Goal: Task Accomplishment & Management: Use online tool/utility

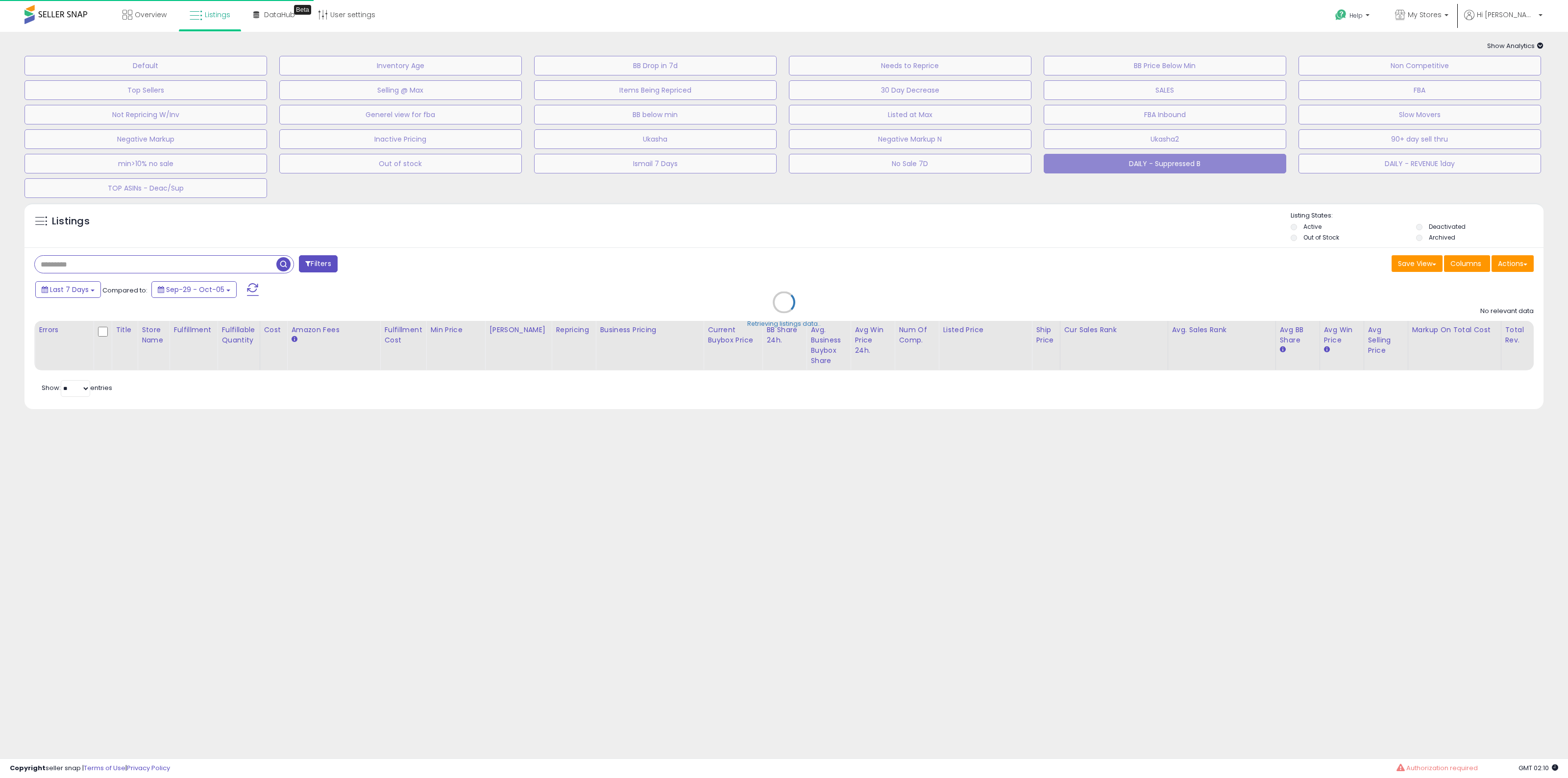
select select "**"
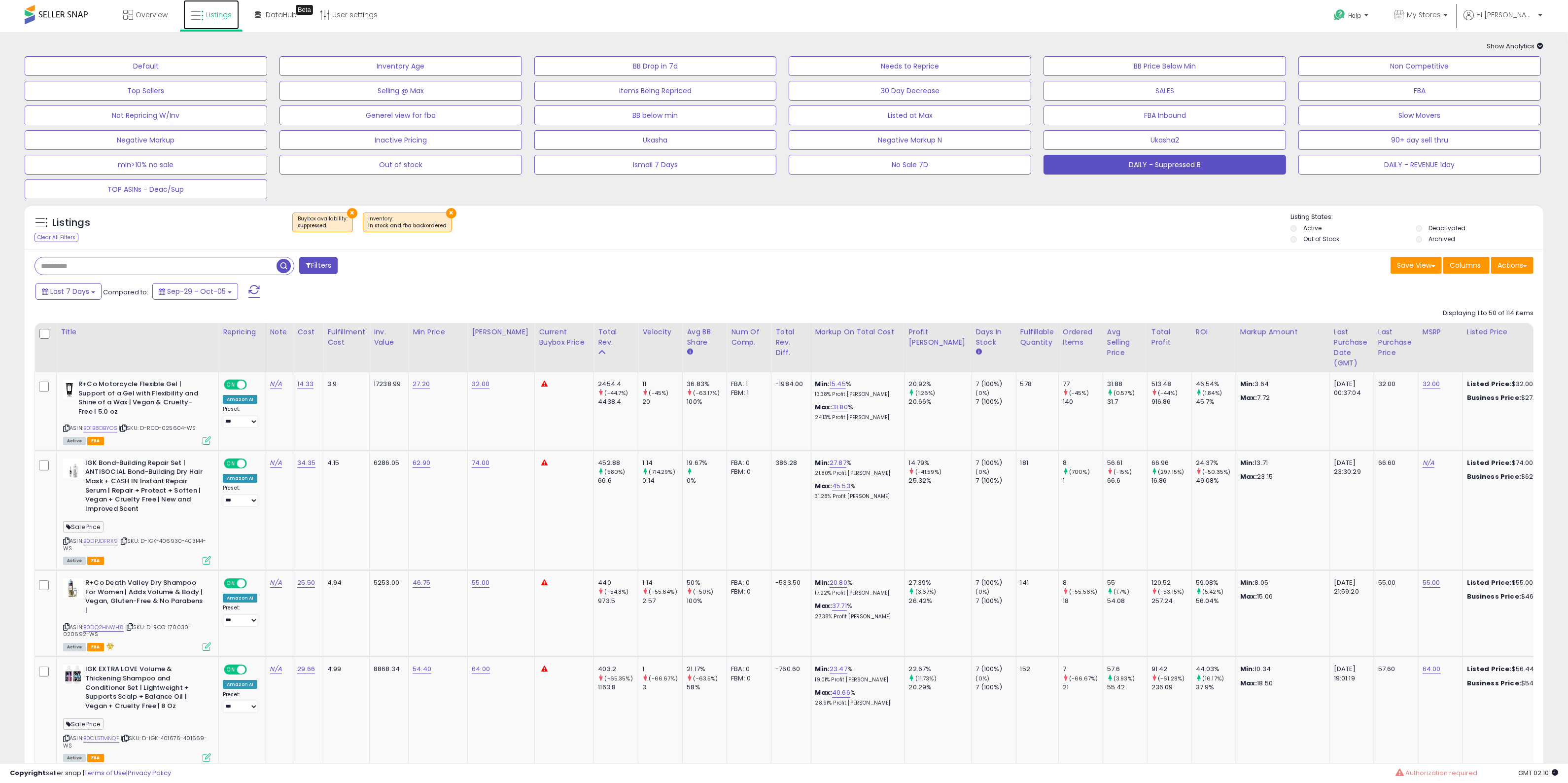
click at [219, 9] on link "Listings" at bounding box center [211, 15] width 56 height 29
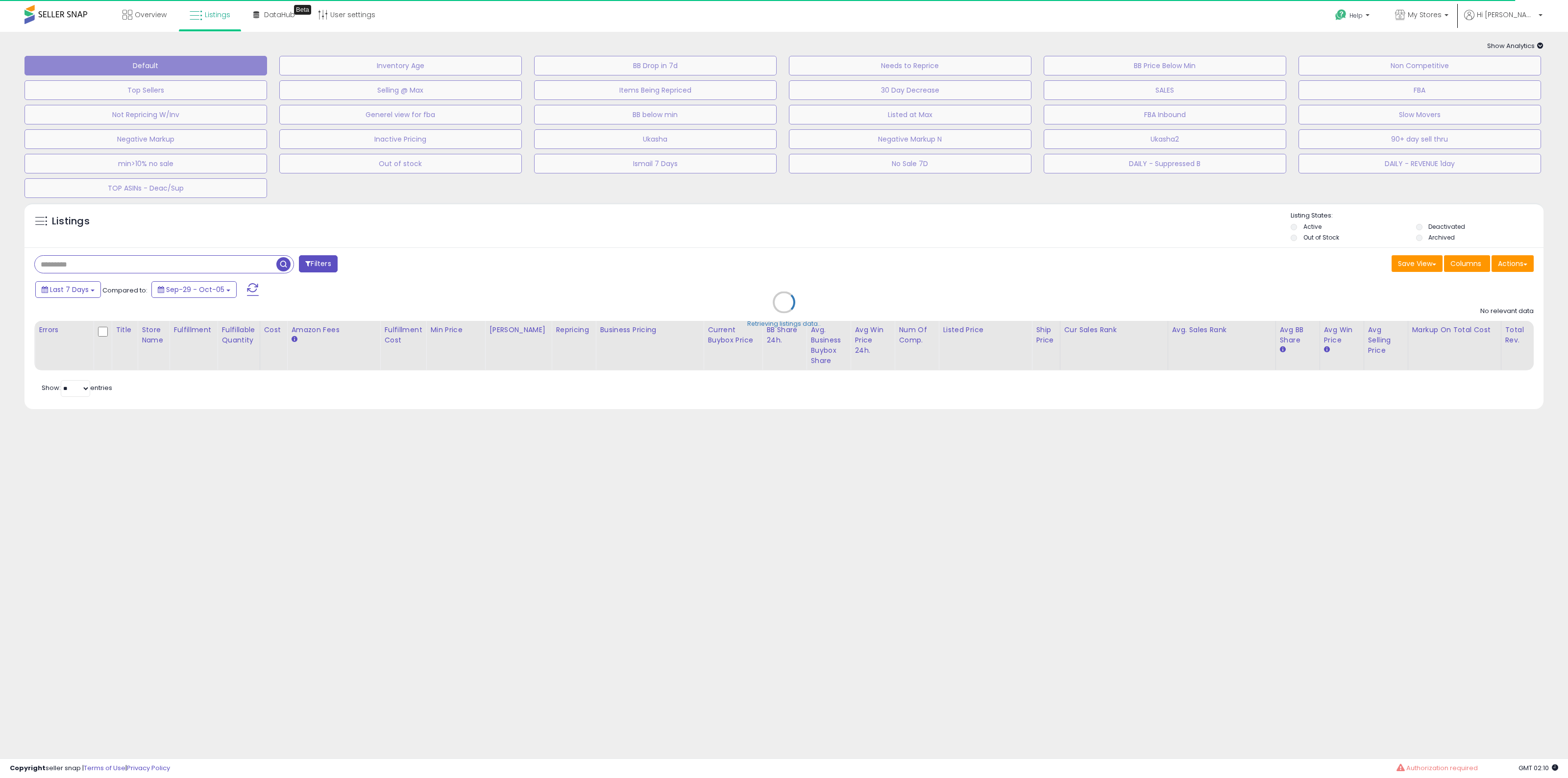
click at [1519, 263] on div "Retrieving listings data.." at bounding box center [784, 309] width 1534 height 223
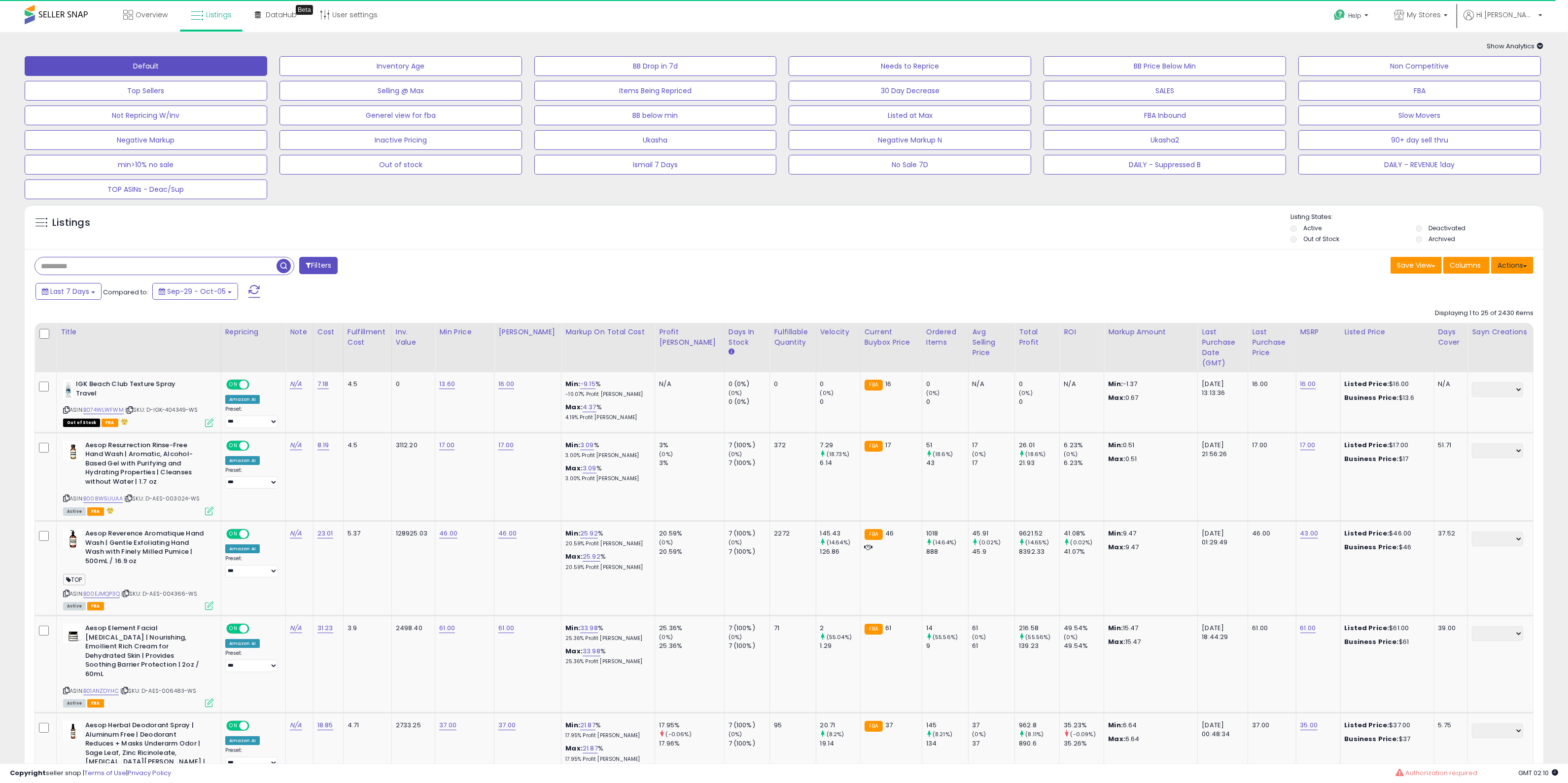
click at [1504, 269] on button "Actions" at bounding box center [1512, 264] width 42 height 16
click at [1485, 295] on ul "Import Export Visible Columns Export All Columns Export Related Asins" at bounding box center [1472, 316] width 120 height 79
click at [1487, 289] on div "Last 7 Days Compared to: Sep-29 - Oct-05" at bounding box center [782, 293] width 1514 height 22
drag, startPoint x: 1514, startPoint y: 272, endPoint x: 1498, endPoint y: 302, distance: 34.0
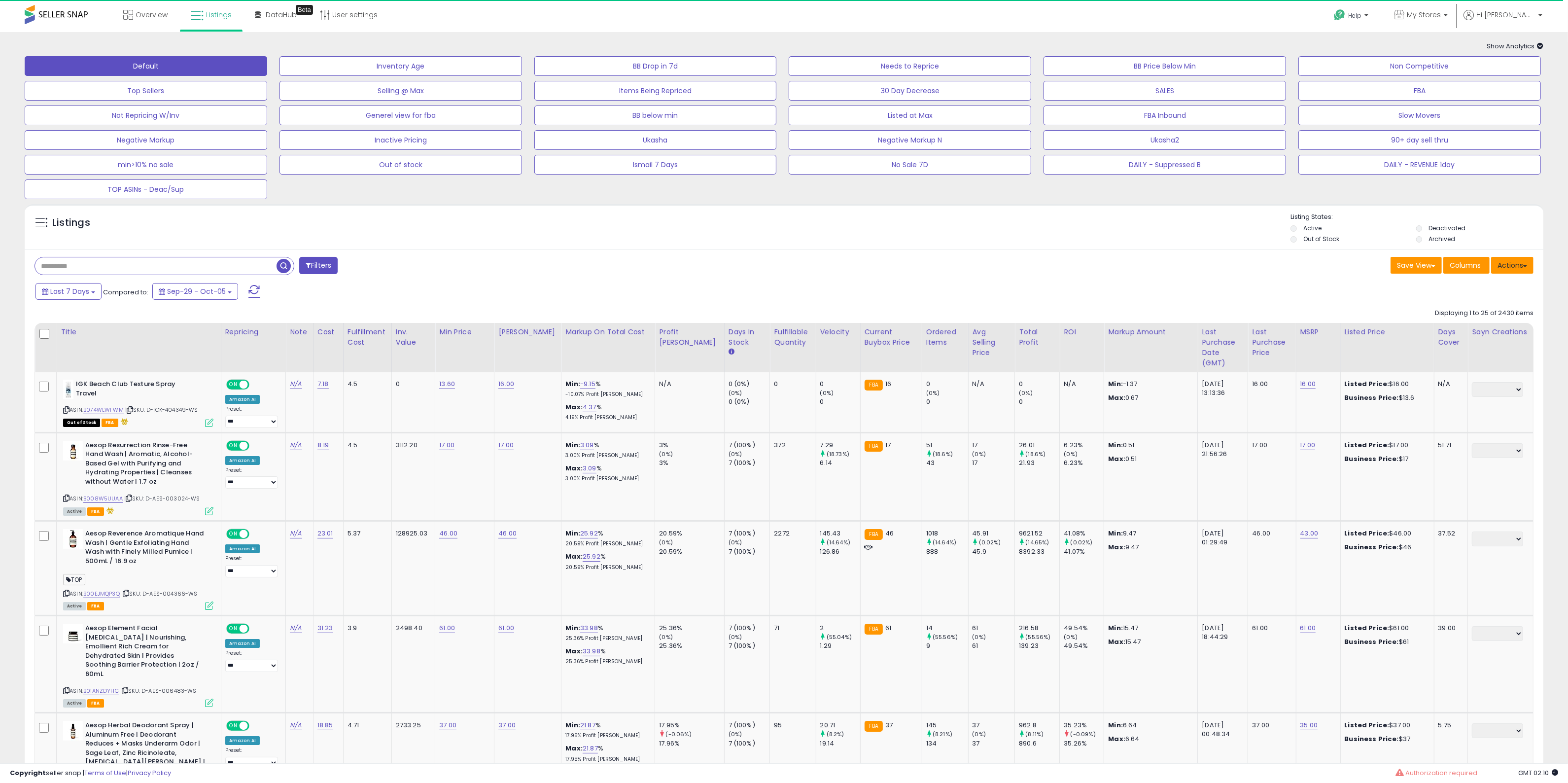
click at [1509, 272] on button "Actions" at bounding box center [1512, 264] width 42 height 16
click at [1497, 287] on link "Import" at bounding box center [1472, 287] width 108 height 15
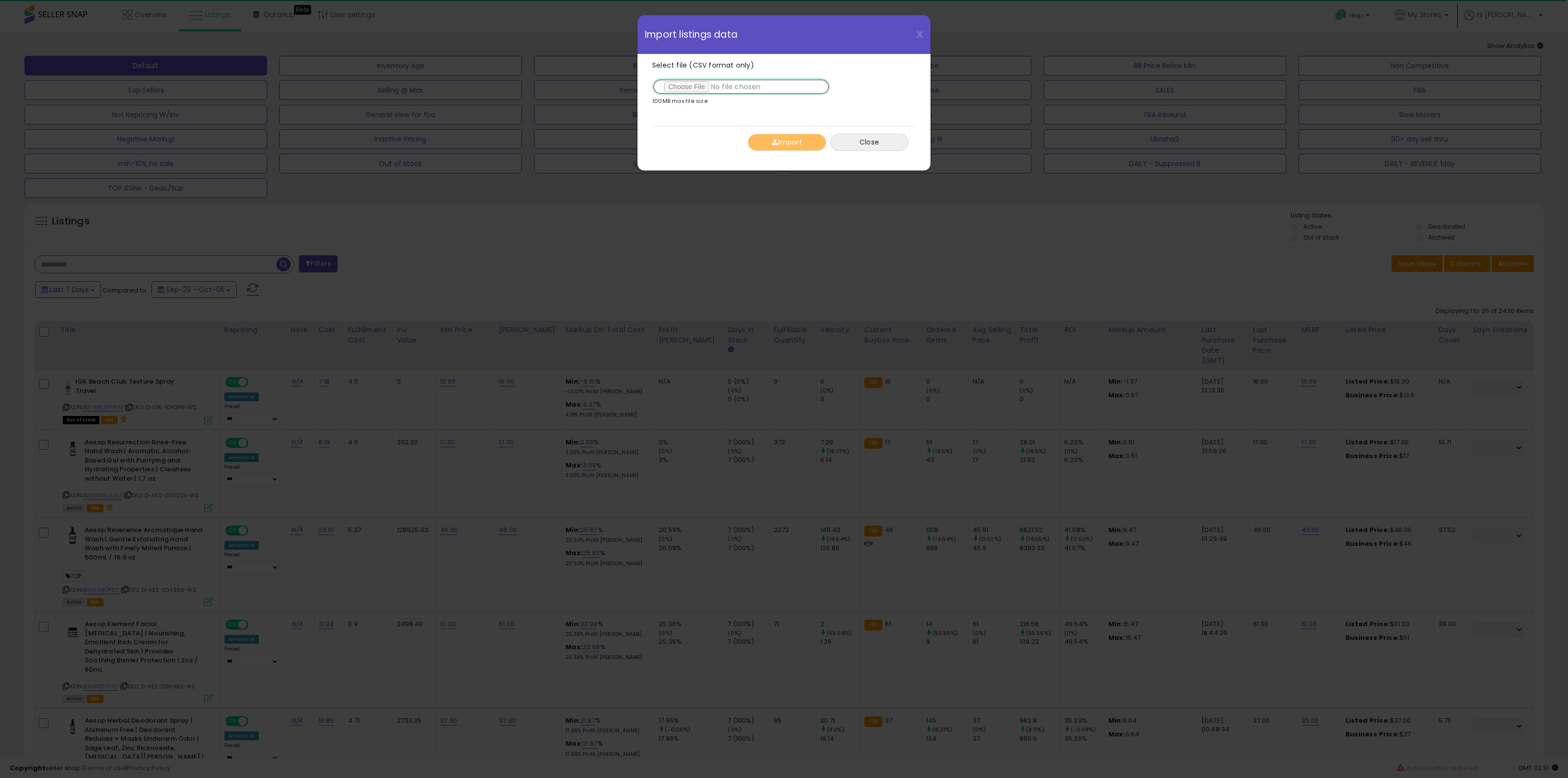
click at [679, 92] on input "Select file (CSV format only)" at bounding box center [741, 86] width 178 height 16
type input "**********"
click at [790, 160] on div "Select file (CSV format only) 100MB max file size 0% [GEOGRAPHIC_DATA] Close" at bounding box center [784, 113] width 278 height 116
click at [791, 136] on button "Import" at bounding box center [787, 142] width 79 height 17
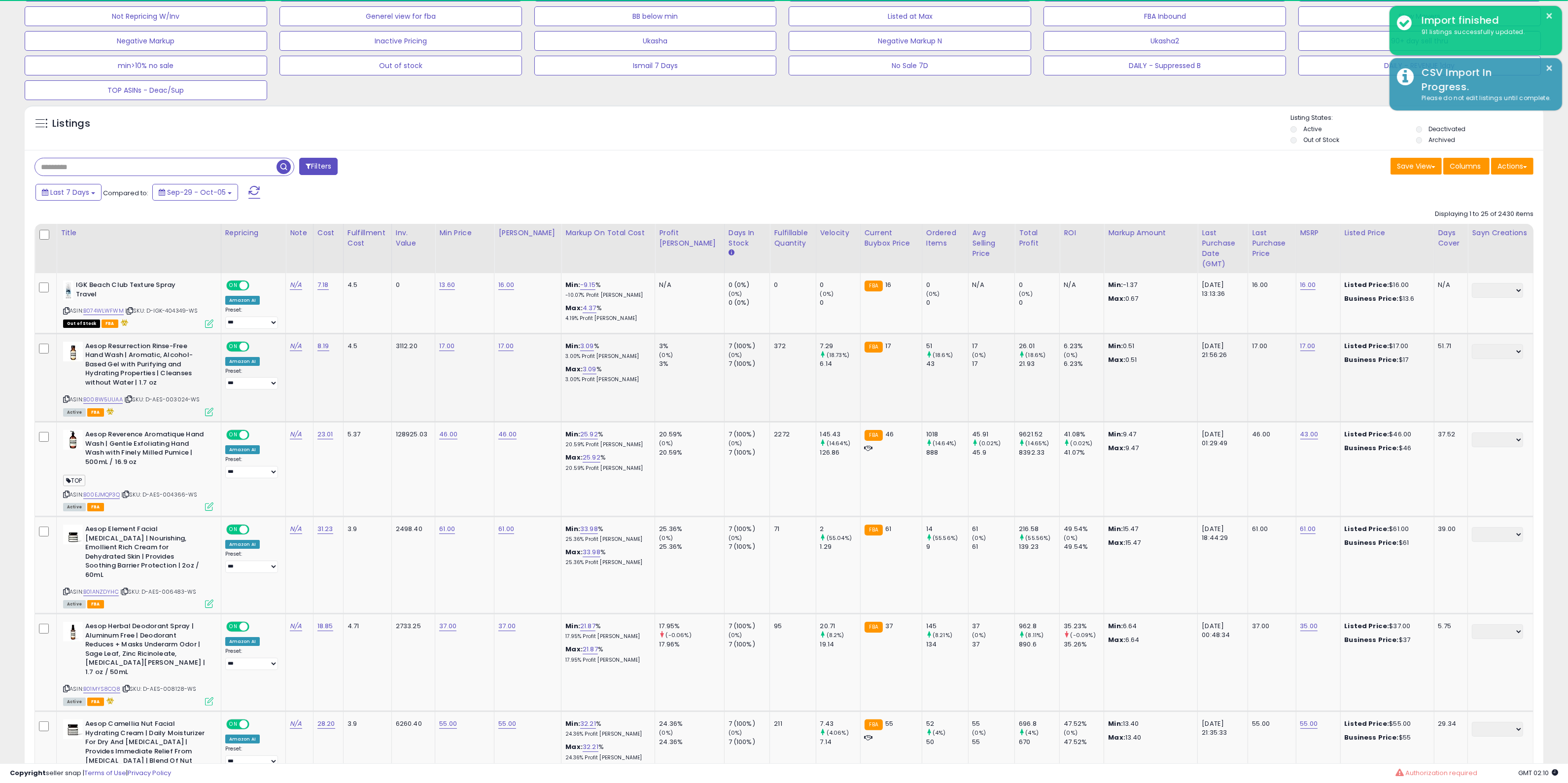
scroll to position [246, 0]
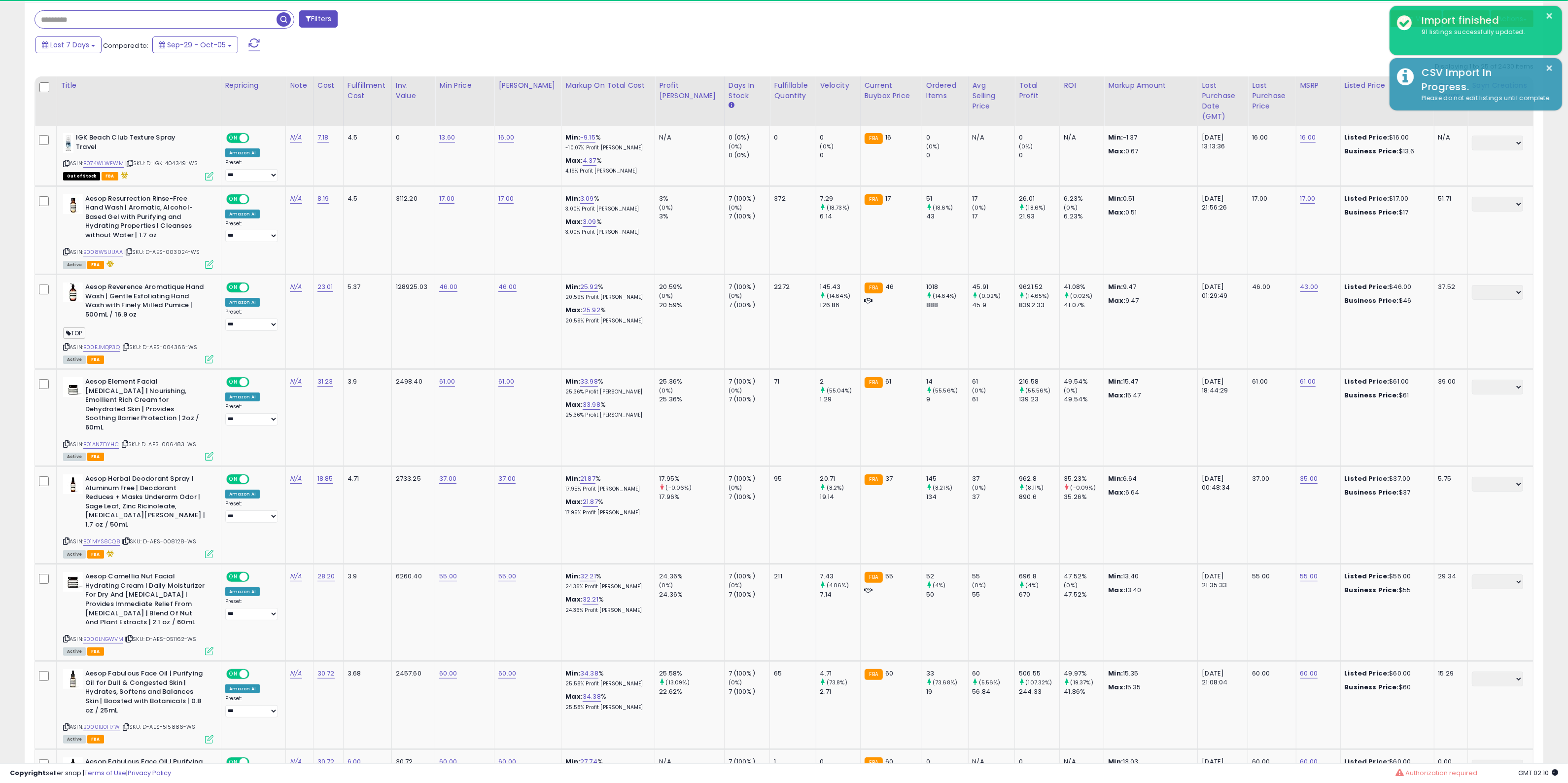
click at [1076, 56] on div "Last 7 Days Compared to: Sep-29 - Oct-05" at bounding box center [595, 46] width 1124 height 22
